Goal: Information Seeking & Learning: Learn about a topic

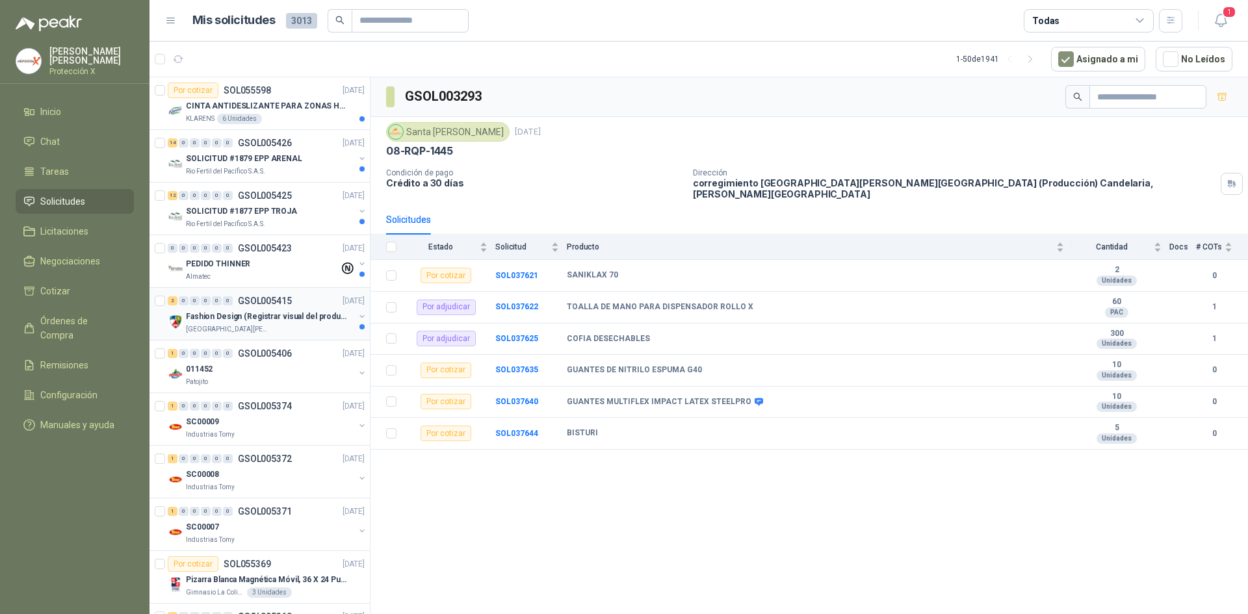
click at [288, 300] on p "GSOL005415" at bounding box center [265, 300] width 54 height 9
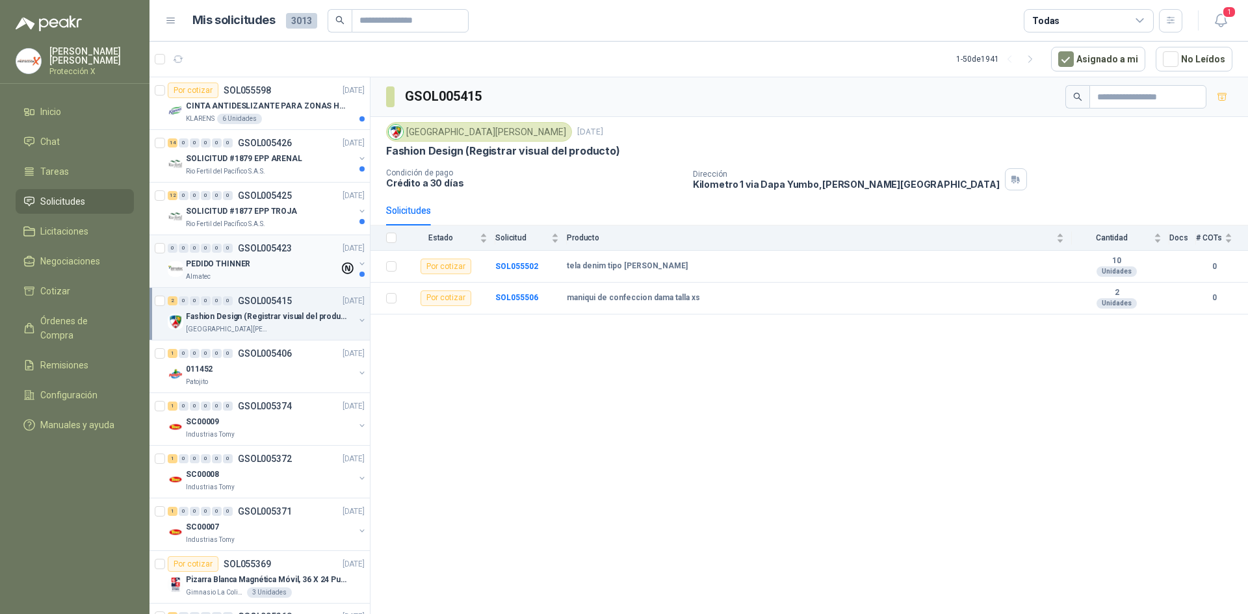
click at [292, 265] on div "PEDIDO THINNER" at bounding box center [262, 264] width 153 height 16
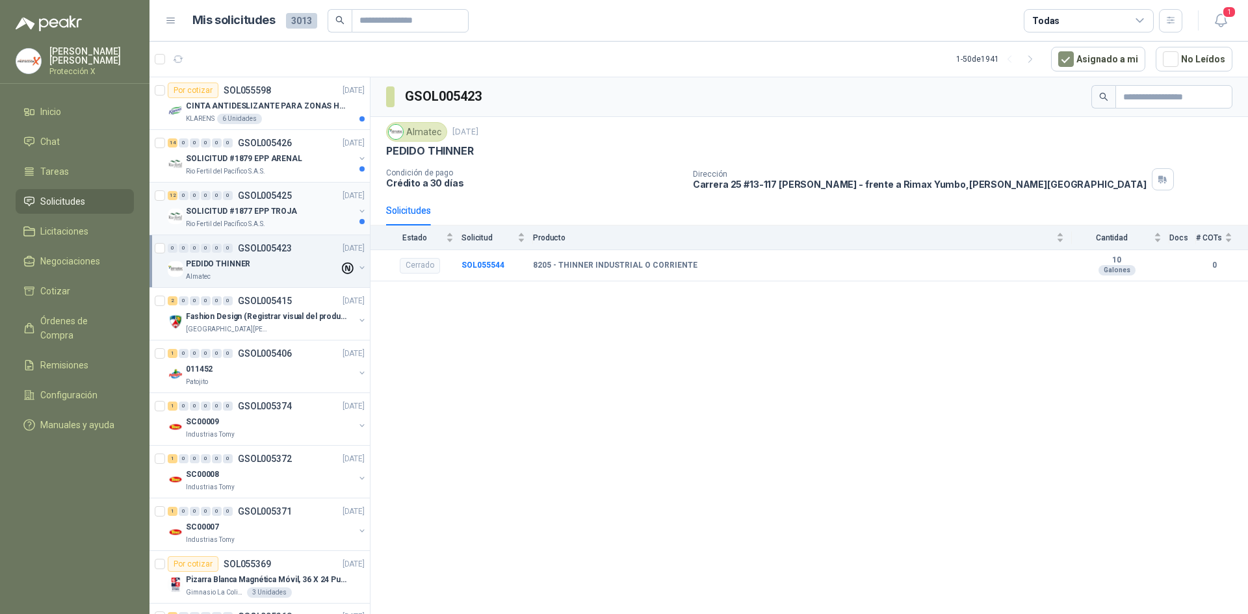
click at [270, 223] on div "Rio Fertil del Pacífico S.A.S." at bounding box center [270, 224] width 168 height 10
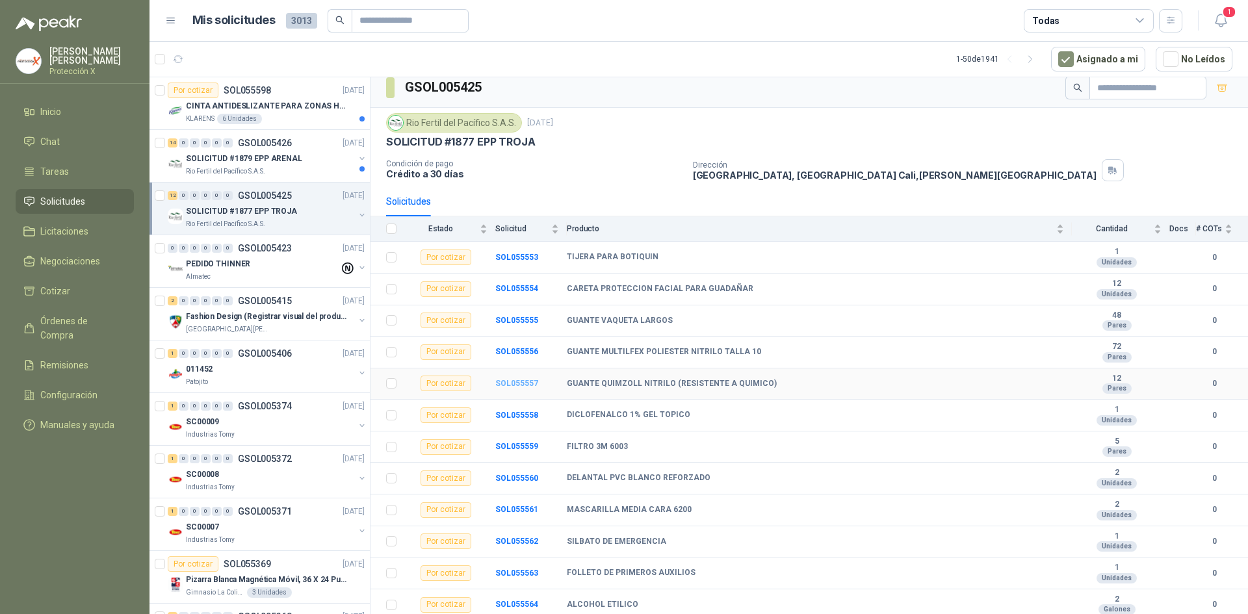
scroll to position [11, 0]
click at [1214, 93] on button "button" at bounding box center [1222, 85] width 21 height 21
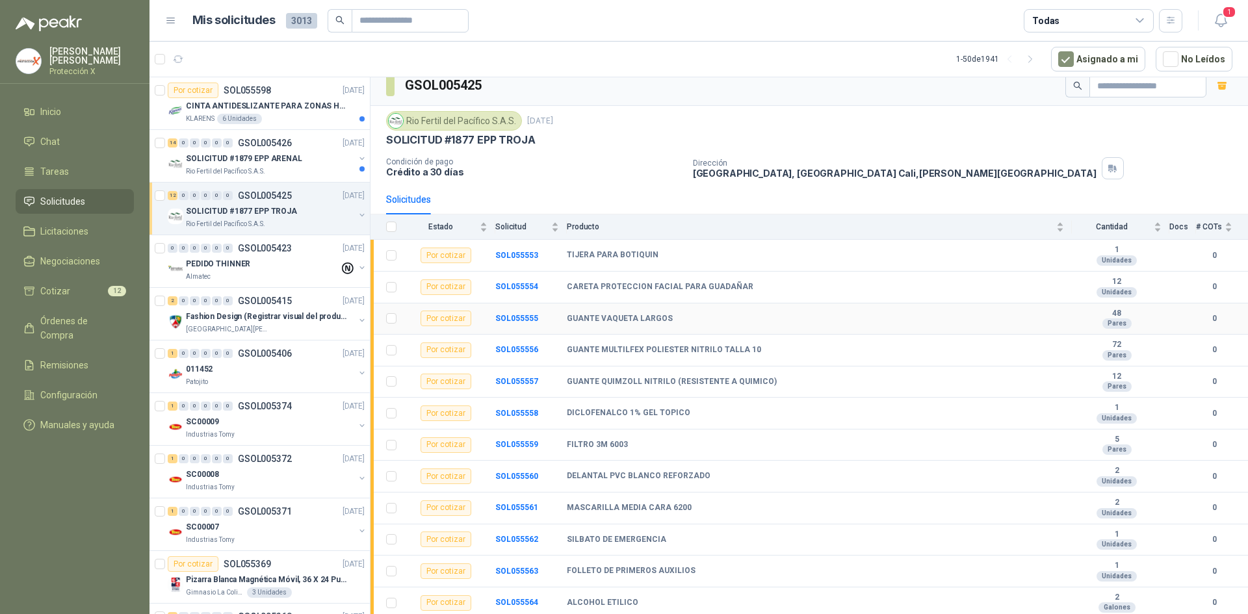
scroll to position [0, 0]
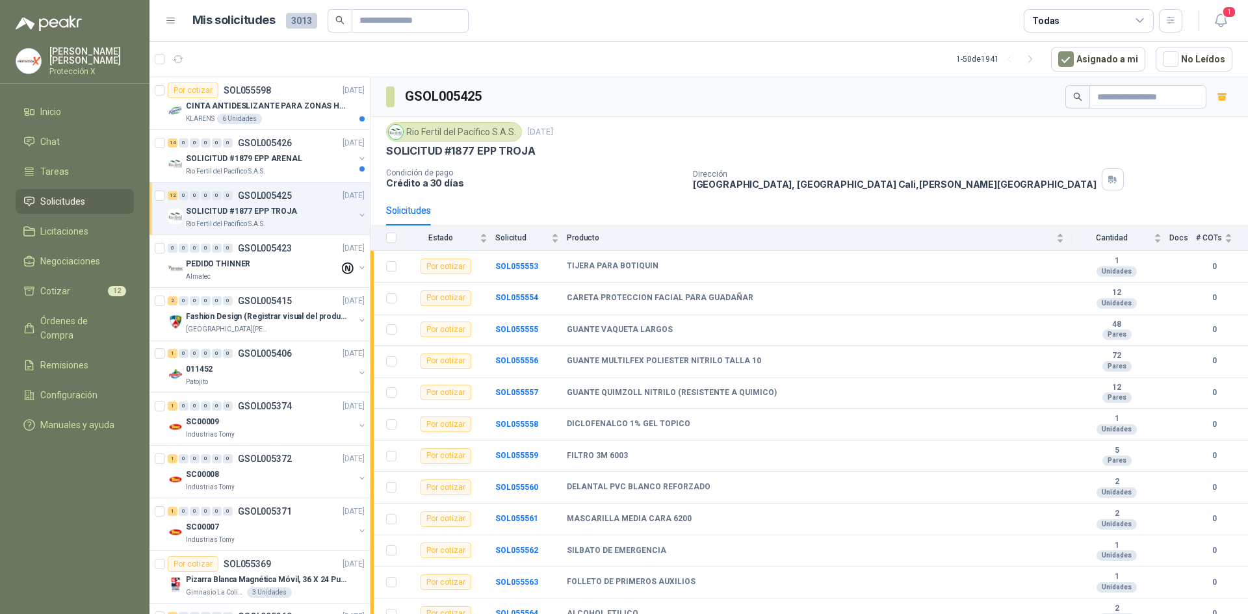
click at [247, 197] on p "GSOL005425" at bounding box center [265, 195] width 54 height 9
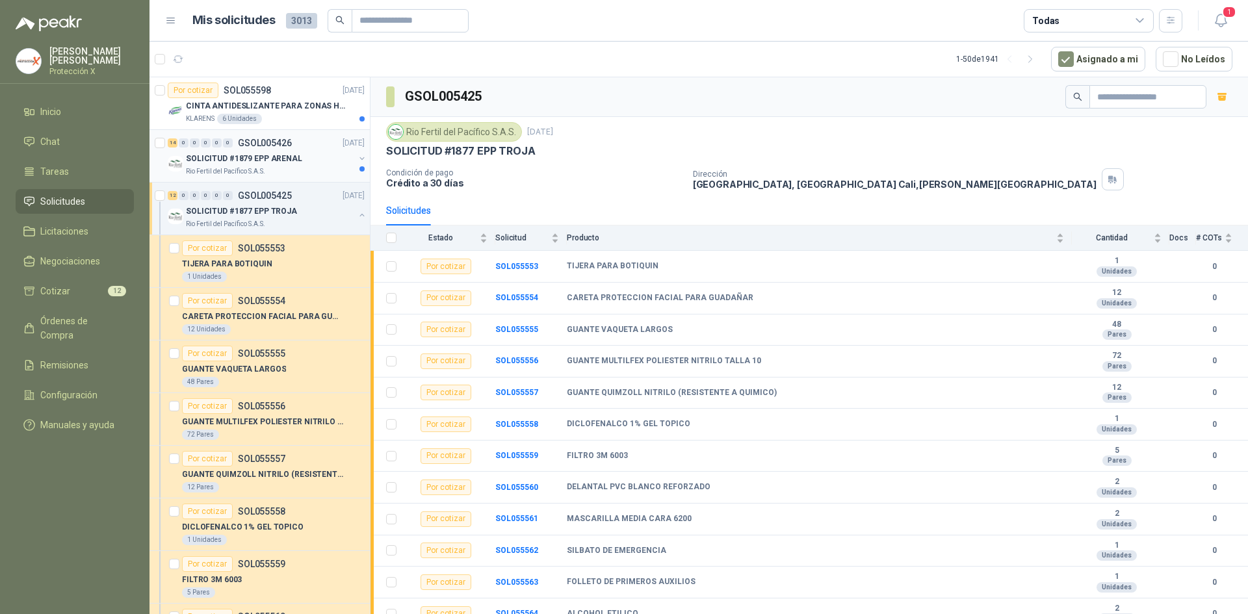
scroll to position [5, 0]
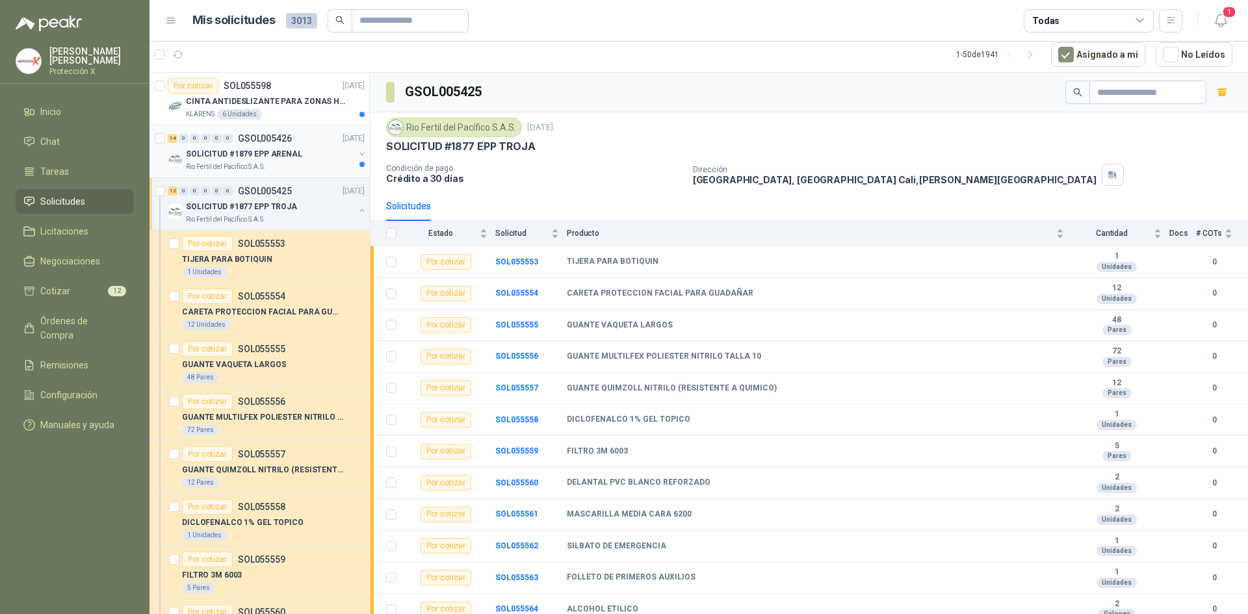
click at [238, 161] on div "SOLICITUD #1879 EPP ARENAL" at bounding box center [270, 154] width 168 height 16
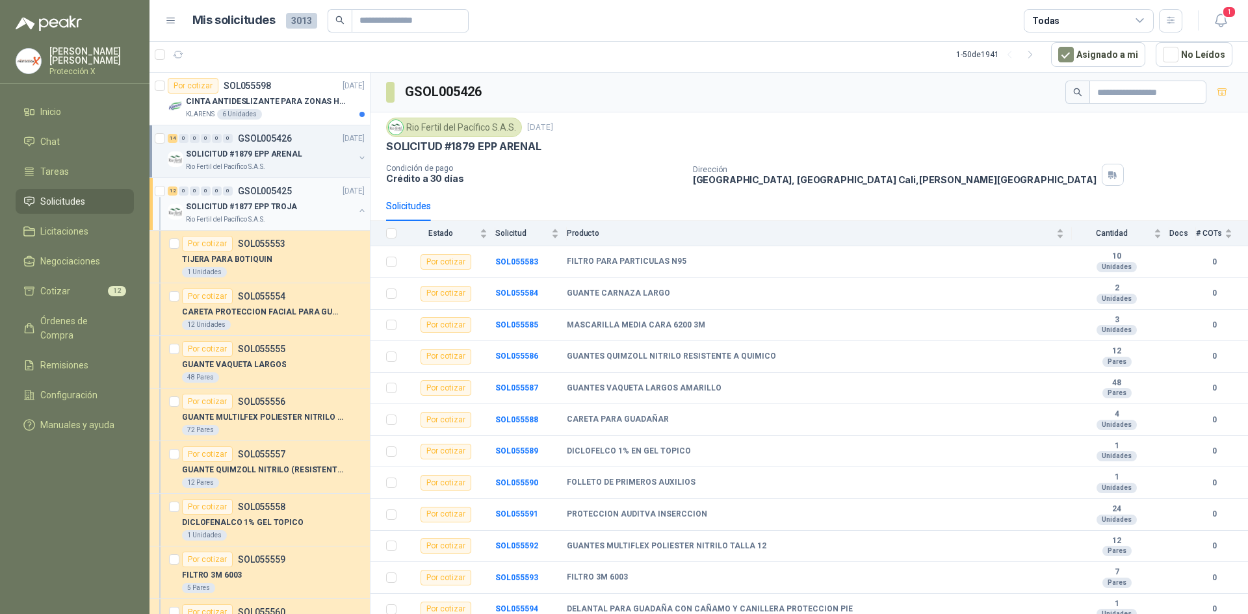
click at [315, 218] on div "Rio Fertil del Pacífico S.A.S." at bounding box center [270, 220] width 168 height 10
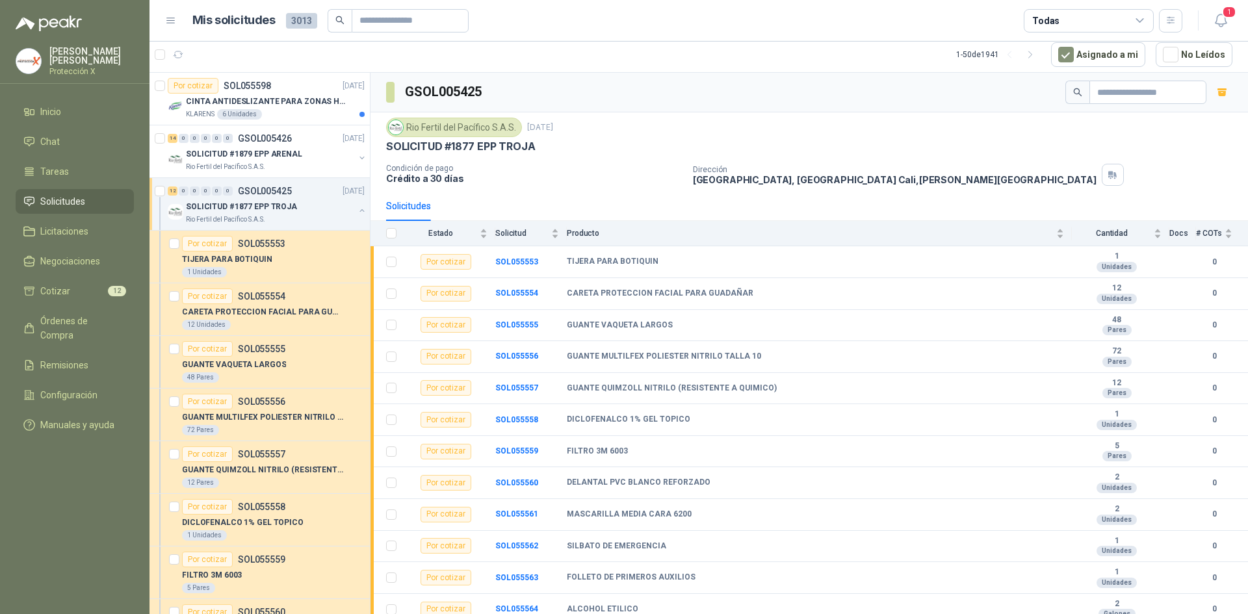
click at [357, 210] on button "button" at bounding box center [362, 210] width 10 height 10
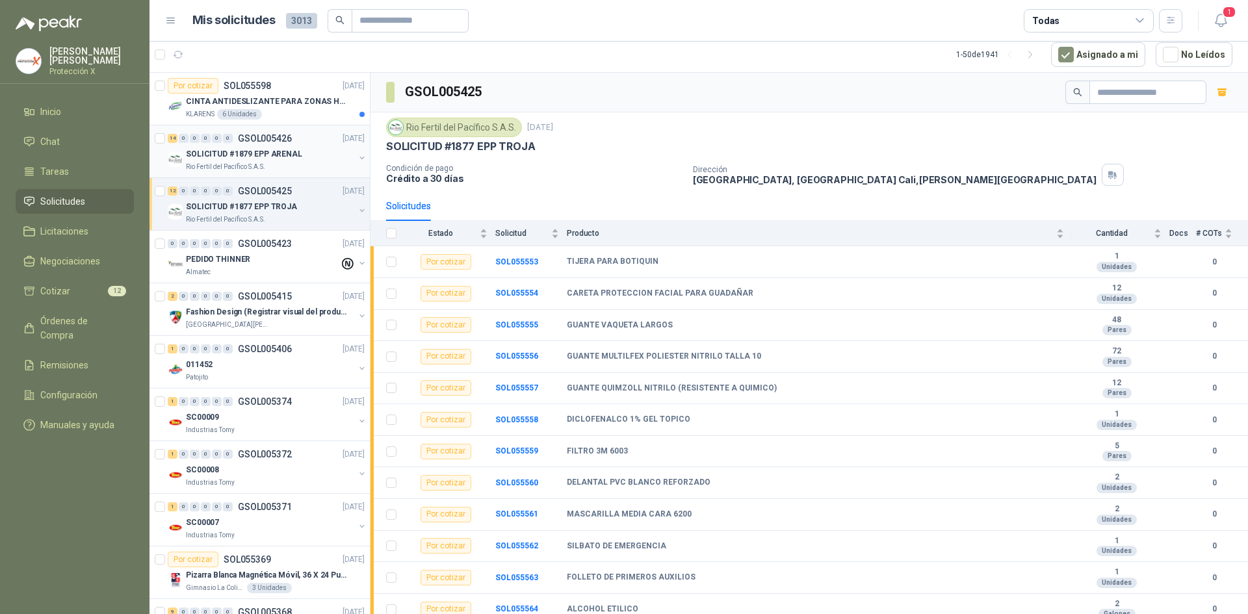
click at [329, 150] on div "SOLICITUD #1879 EPP ARENAL" at bounding box center [270, 154] width 168 height 16
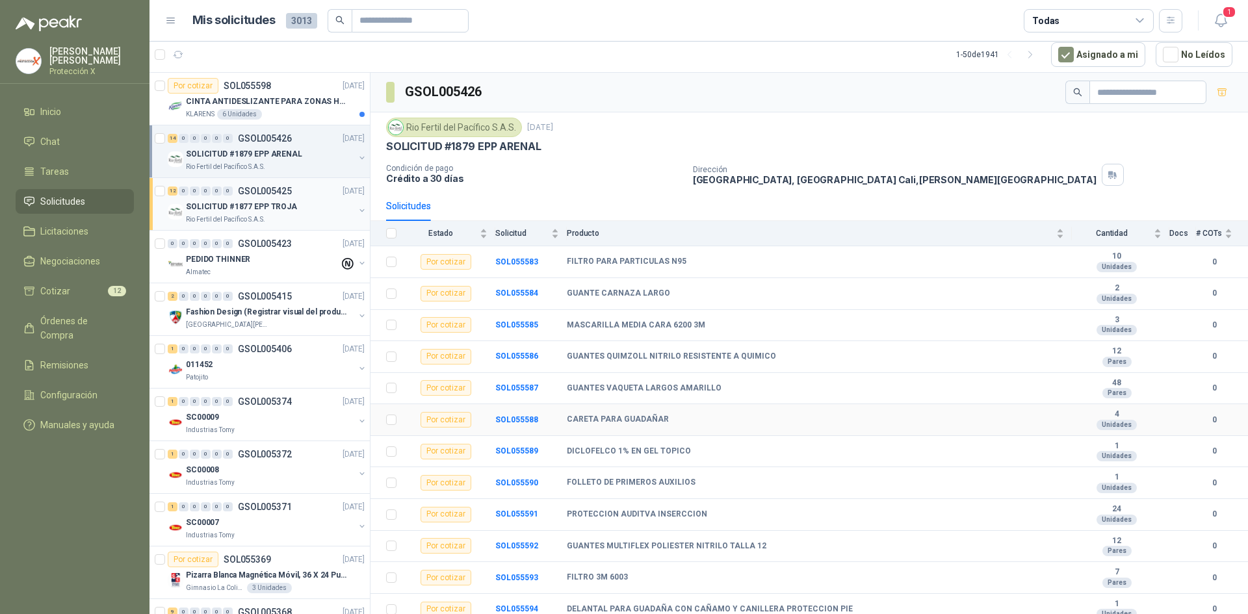
scroll to position [75, 0]
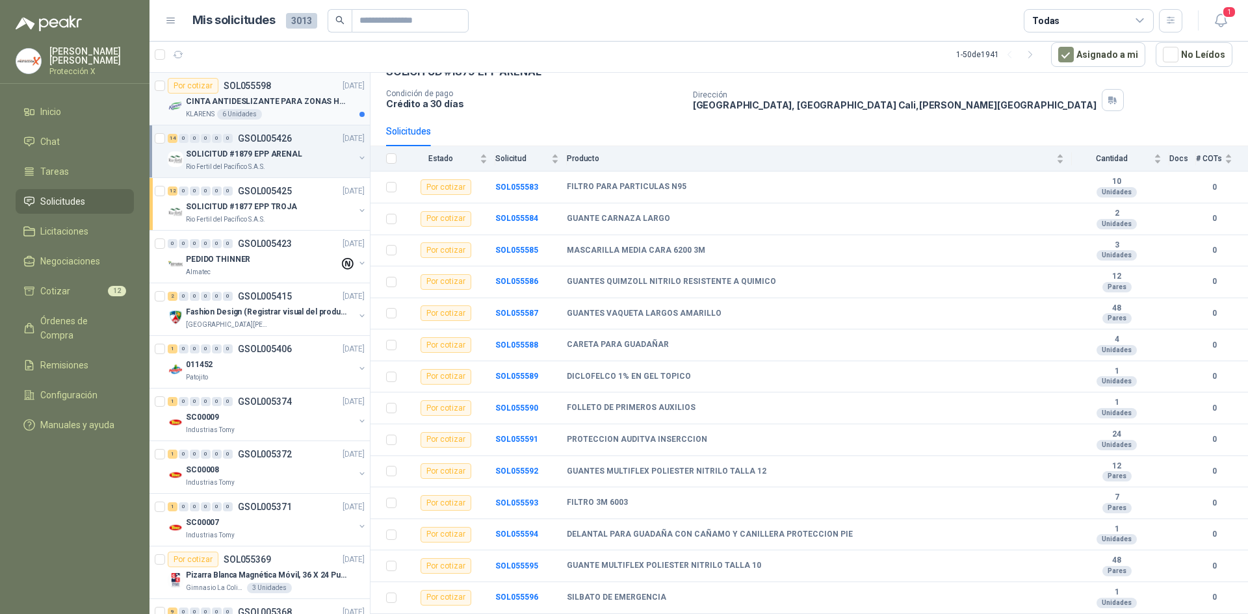
click at [278, 94] on div "CINTA ANTIDESLIZANTE PARA ZONAS HUMEDAS" at bounding box center [275, 102] width 179 height 16
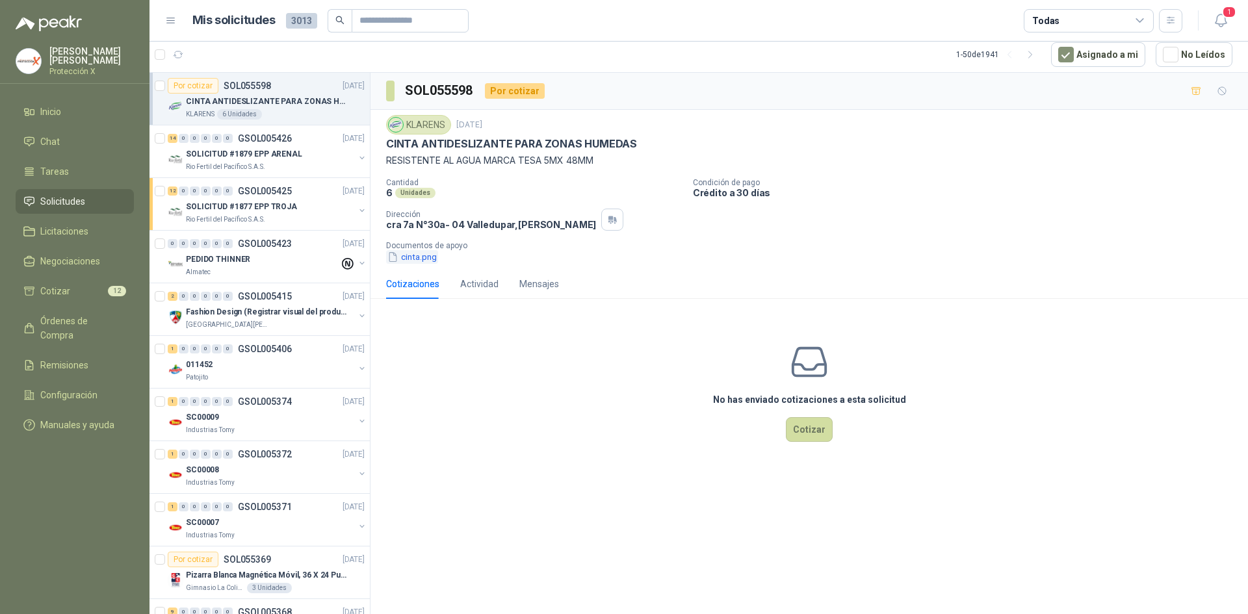
click at [438, 259] on div "cinta.png" at bounding box center [814, 257] width 857 height 14
click at [428, 258] on button "cinta.png" at bounding box center [412, 257] width 52 height 14
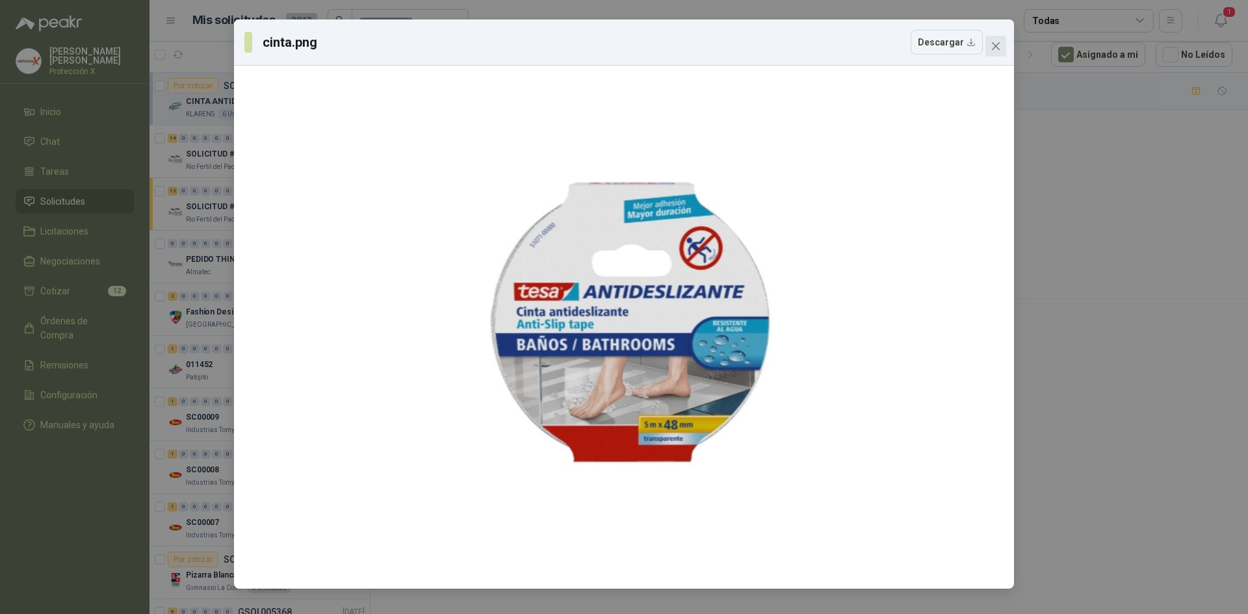
click at [987, 49] on span "Close" at bounding box center [996, 46] width 21 height 10
